Goal: Information Seeking & Learning: Learn about a topic

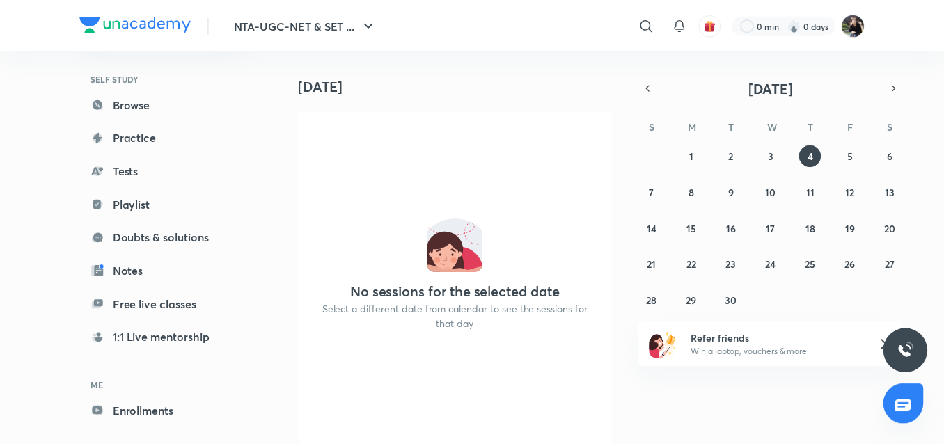
scroll to position [114, 0]
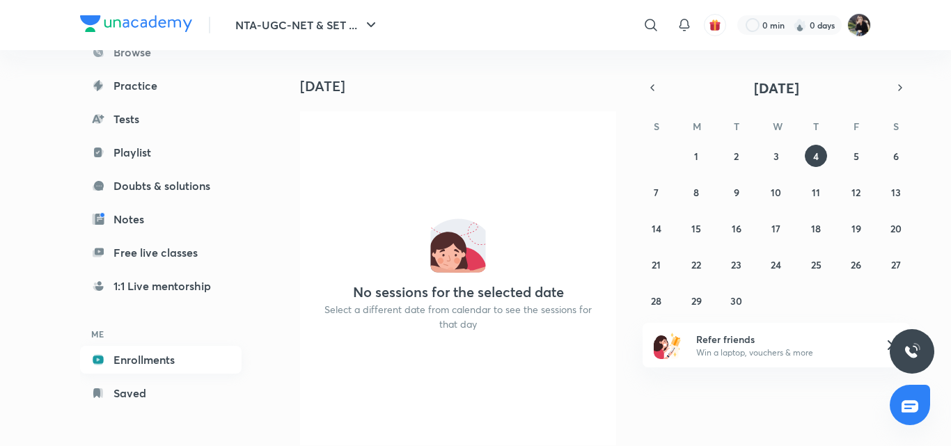
click at [146, 364] on link "Enrollments" at bounding box center [161, 360] width 162 height 28
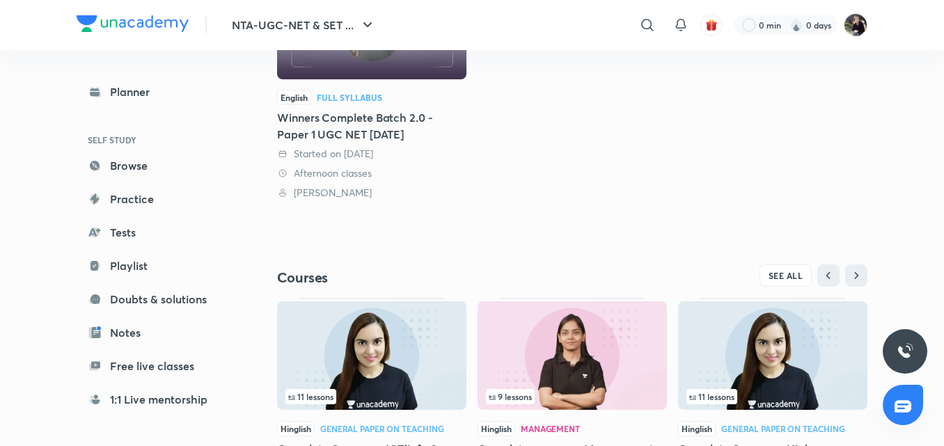
scroll to position [373, 0]
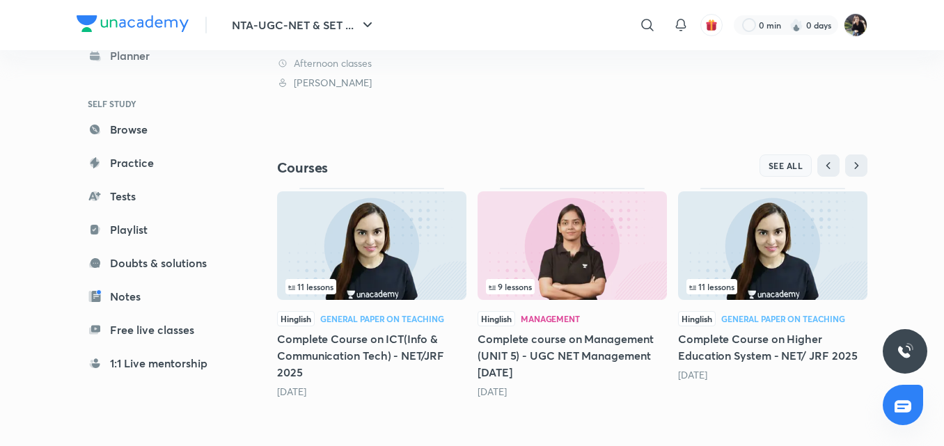
click at [792, 169] on span "SEE ALL" at bounding box center [786, 166] width 35 height 10
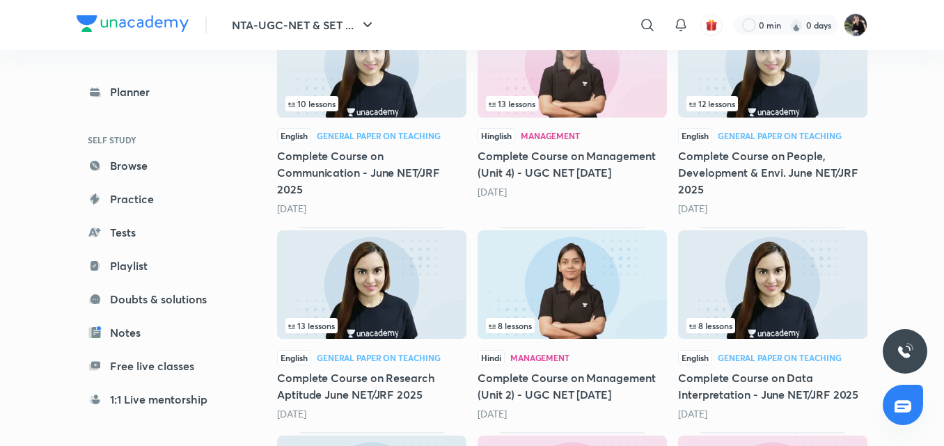
scroll to position [1115, 0]
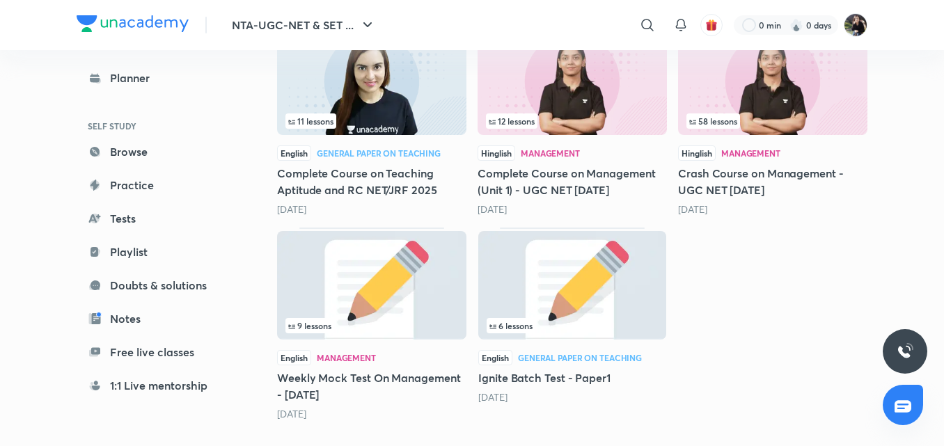
click at [366, 114] on div "11 lessons" at bounding box center [372, 121] width 173 height 15
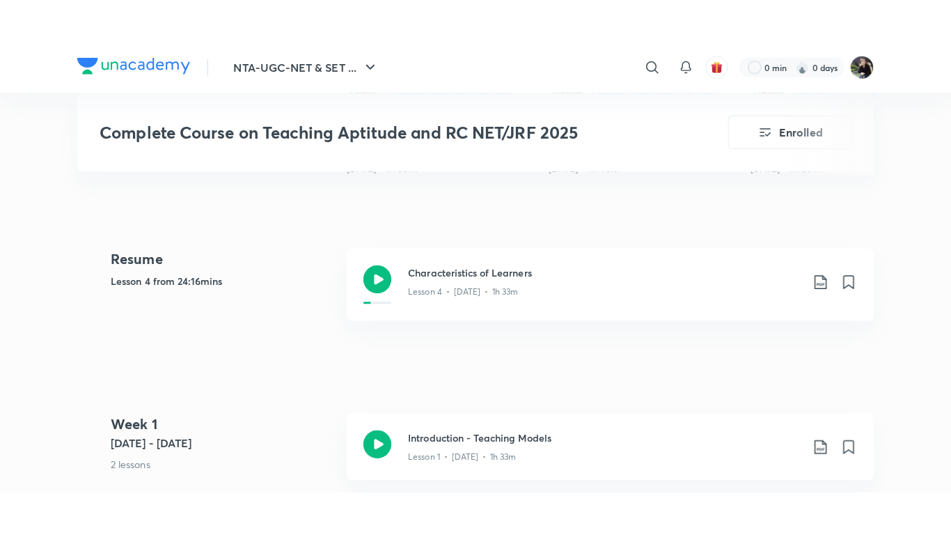
scroll to position [613, 0]
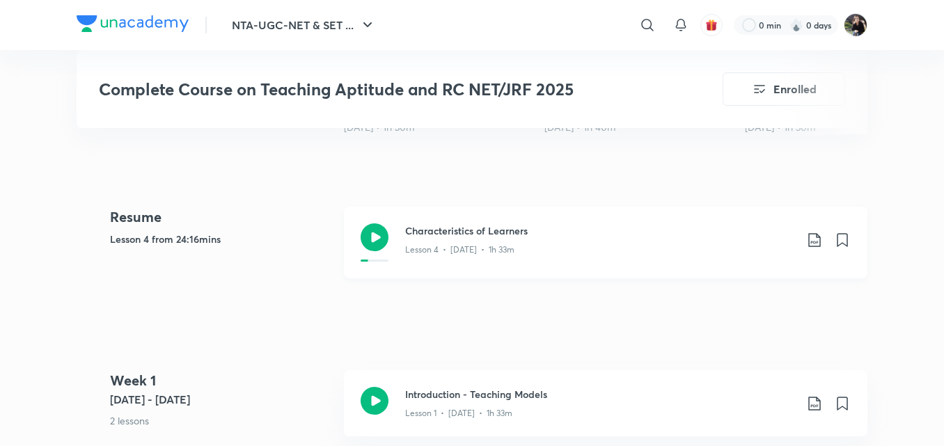
click at [375, 240] on icon at bounding box center [375, 238] width 28 height 28
